Goal: Navigation & Orientation: Find specific page/section

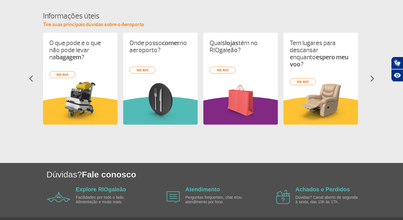
scroll to position [263, 0]
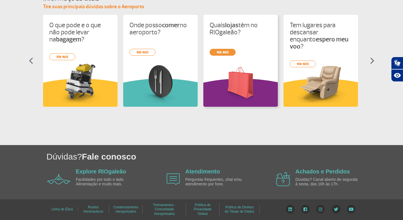
click at [225, 52] on link "veja mais" at bounding box center [223, 52] width 26 height 7
click at [143, 54] on link "veja mais" at bounding box center [142, 52] width 26 height 7
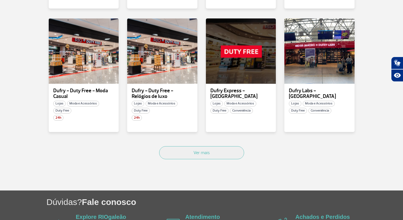
scroll to position [347, 0]
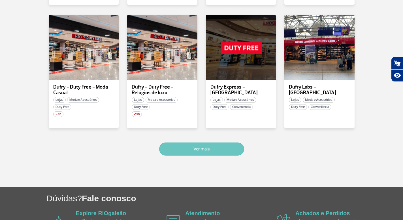
click at [201, 148] on button "Ver mais" at bounding box center [201, 148] width 85 height 13
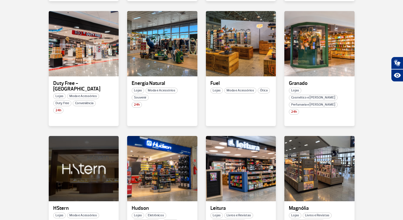
scroll to position [613, 0]
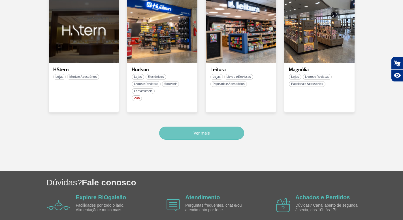
click at [227, 126] on button "Ver mais" at bounding box center [201, 132] width 85 height 13
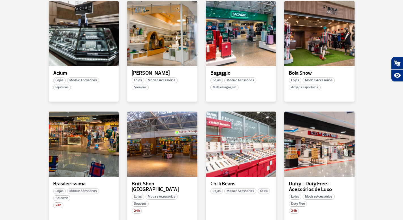
scroll to position [0, 0]
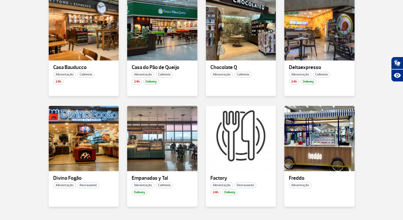
scroll to position [376, 0]
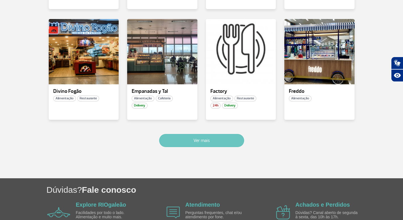
click at [175, 138] on button "Ver mais" at bounding box center [201, 140] width 85 height 13
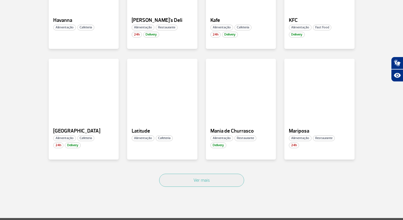
scroll to position [699, 0]
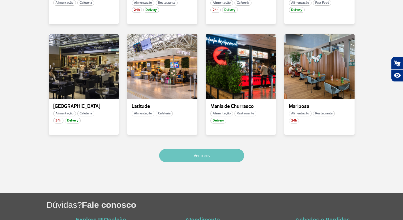
click at [188, 155] on button "Ver mais" at bounding box center [201, 155] width 85 height 13
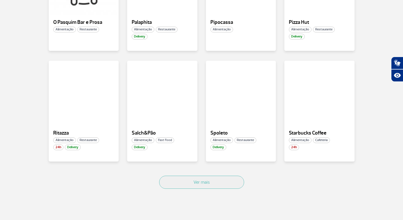
scroll to position [1052, 0]
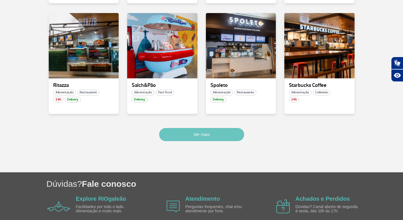
click at [222, 138] on button "Ver mais" at bounding box center [201, 134] width 85 height 13
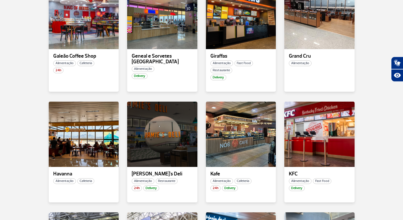
scroll to position [508, 0]
